Goal: Transaction & Acquisition: Download file/media

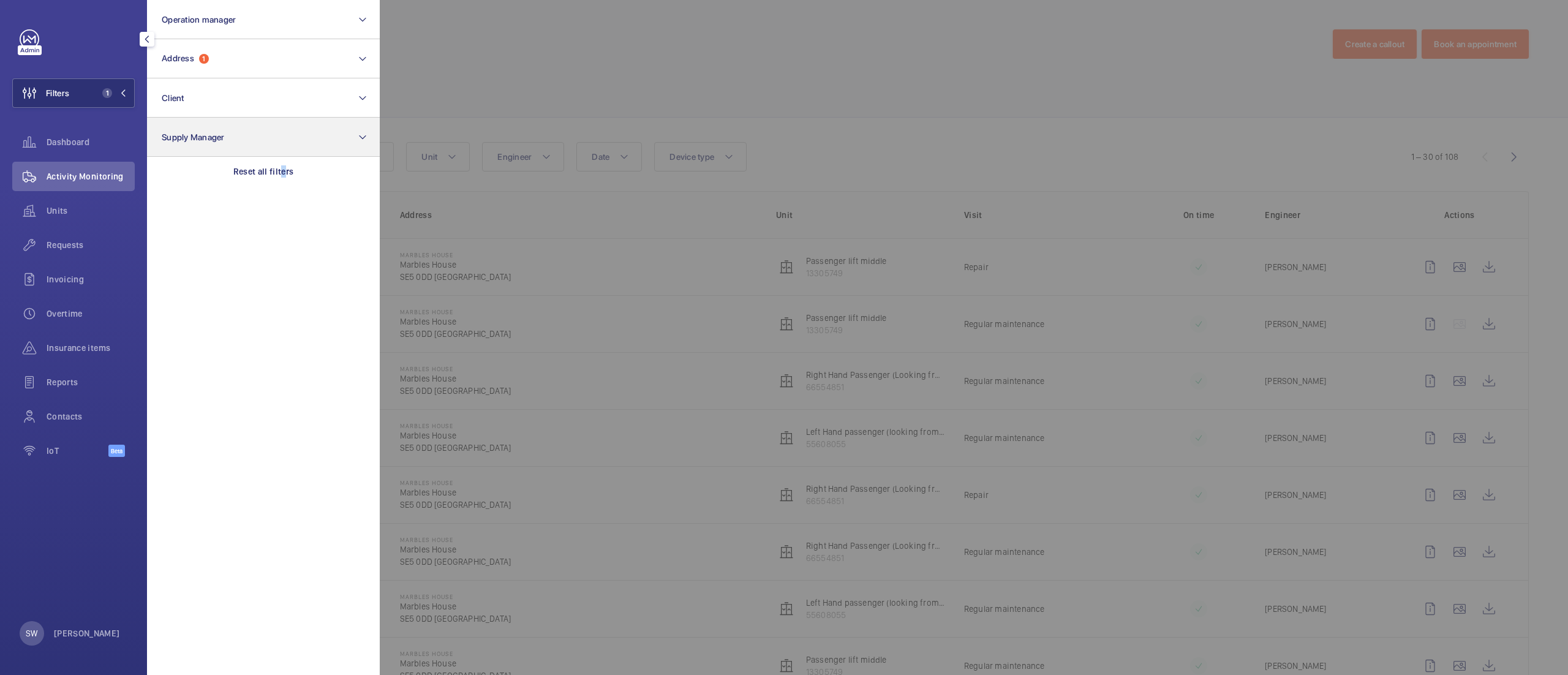
drag, startPoint x: 282, startPoint y: 165, endPoint x: 282, endPoint y: 138, distance: 27.0
click at [285, 166] on p "Reset all filters" at bounding box center [263, 171] width 61 height 12
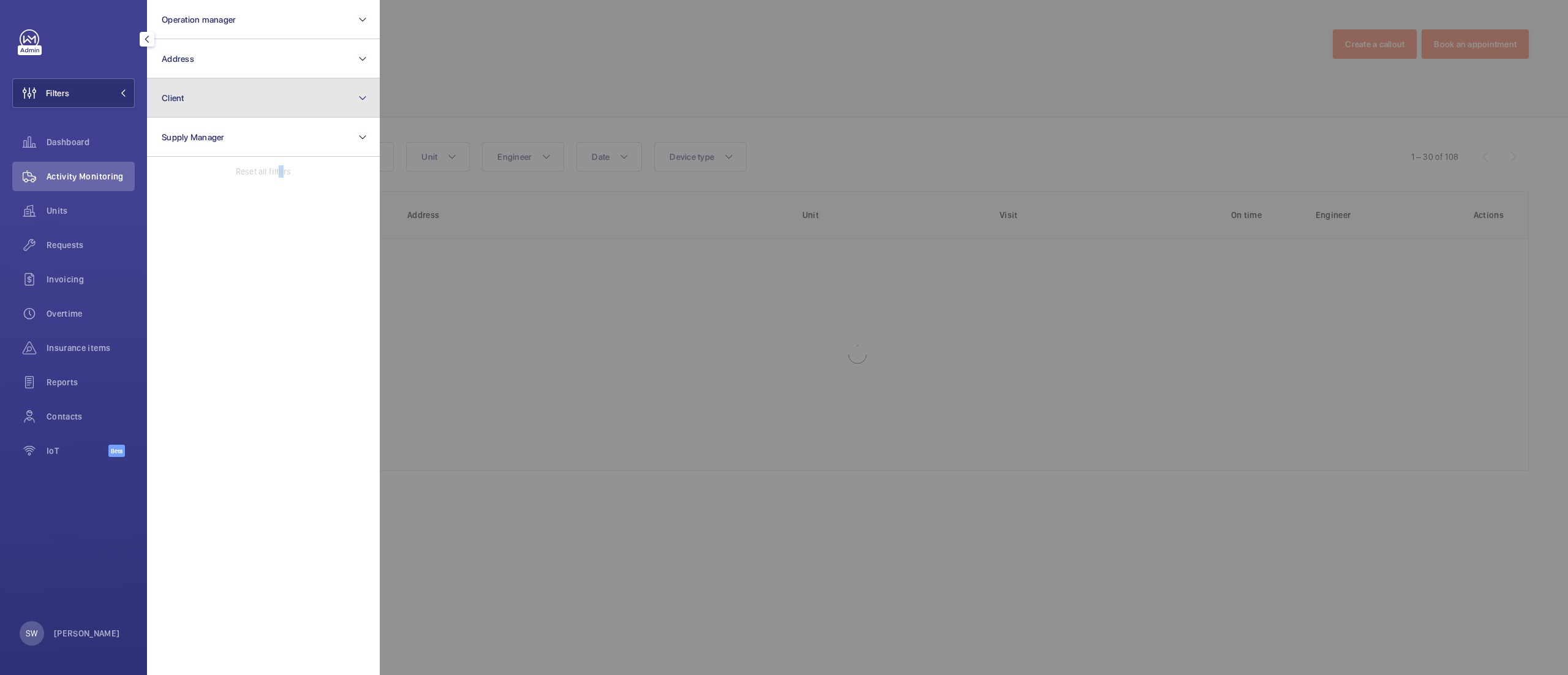
click at [275, 97] on button "Client" at bounding box center [263, 98] width 233 height 39
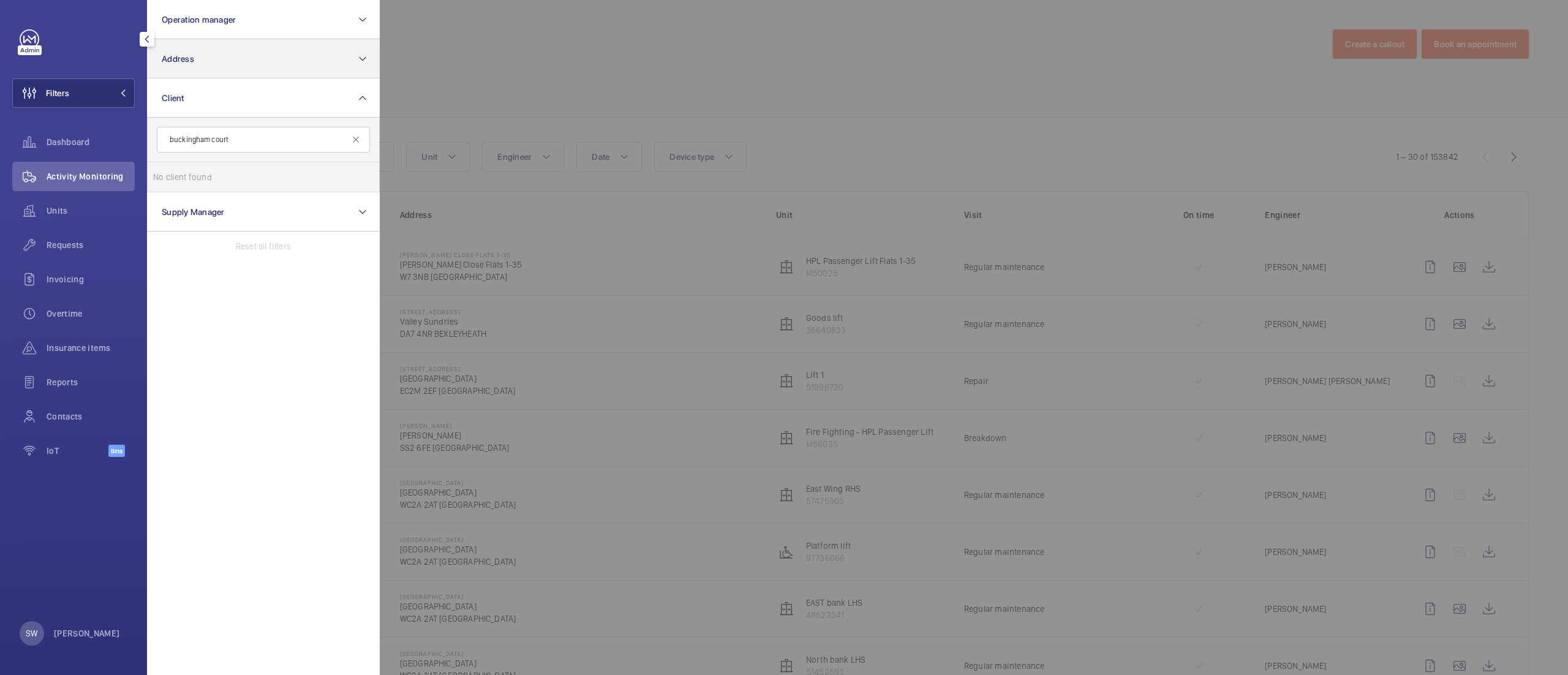
type input "buckingham court"
click at [201, 46] on button "Address" at bounding box center [263, 58] width 233 height 39
click at [259, 134] on span "[GEOGRAPHIC_DATA] [STREET_ADDRESS]" at bounding box center [265, 138] width 168 height 12
click at [178, 134] on input "[GEOGRAPHIC_DATA] [STREET_ADDRESS]" at bounding box center [165, 138] width 24 height 24
checkbox input "true"
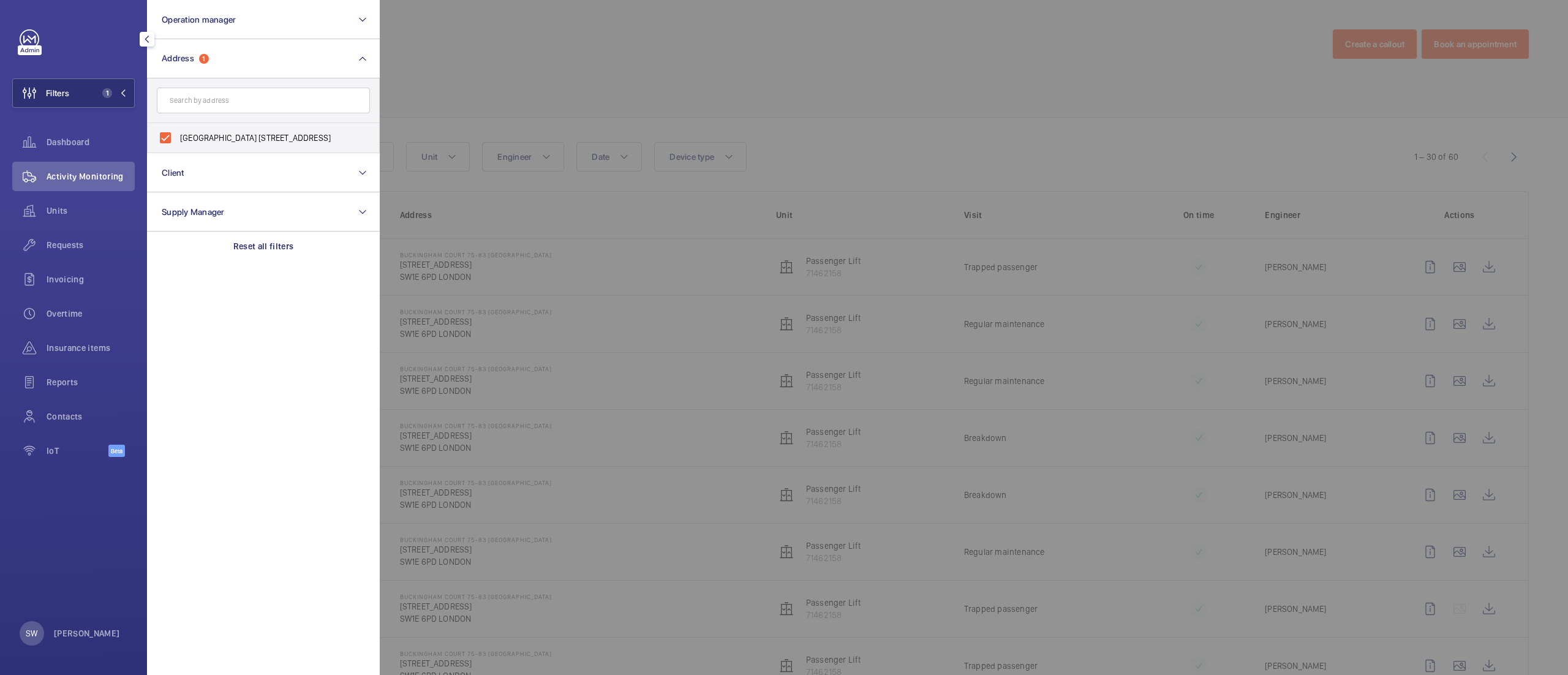
click at [616, 98] on div at bounding box center [1164, 337] width 1568 height 675
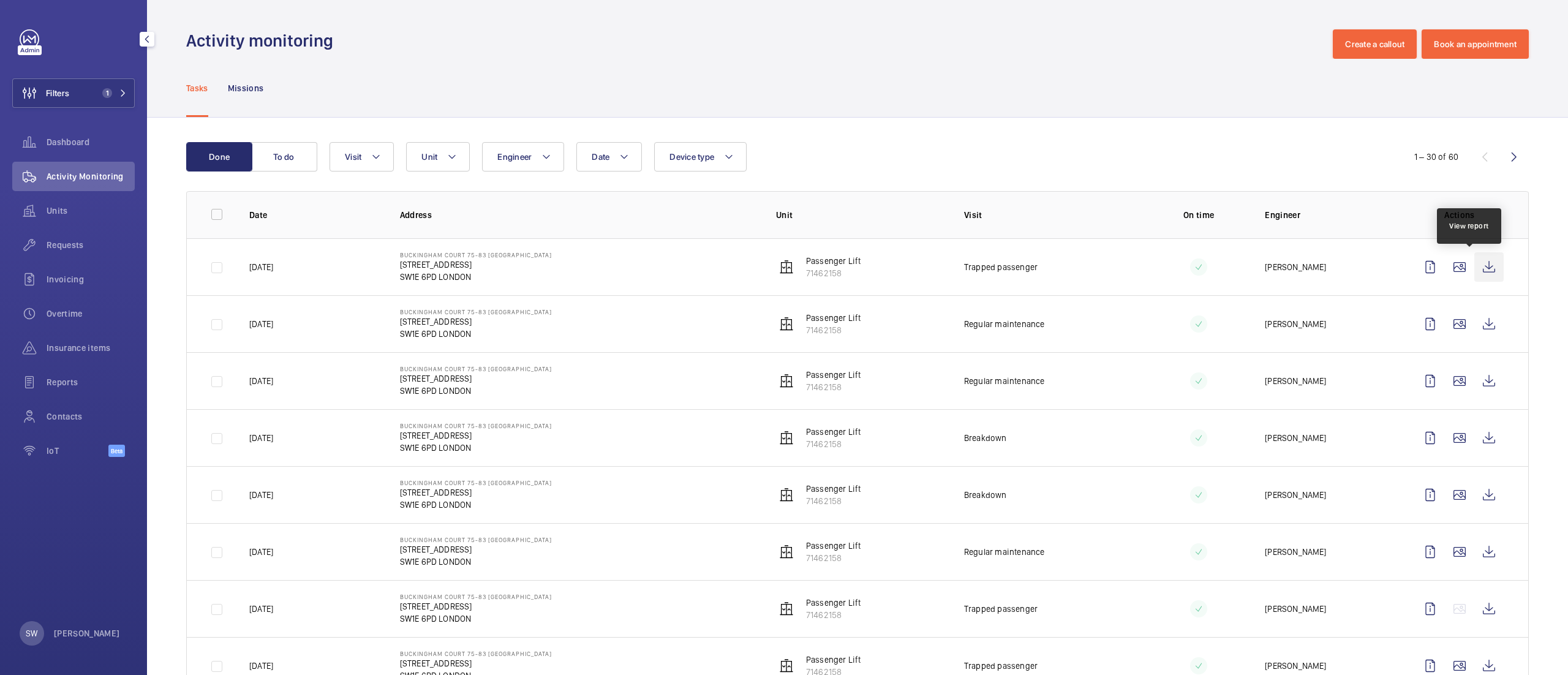
click at [1474, 272] on wm-front-icon-button at bounding box center [1489, 267] width 29 height 29
click at [752, 22] on wm-front-admin-header "Activity monitoring Create a callout Book an appointment" at bounding box center [857, 29] width 1421 height 59
click at [1474, 270] on wm-front-icon-button at bounding box center [1489, 267] width 29 height 29
